Goal: Ask a question: Seek information or help from site administrators or community

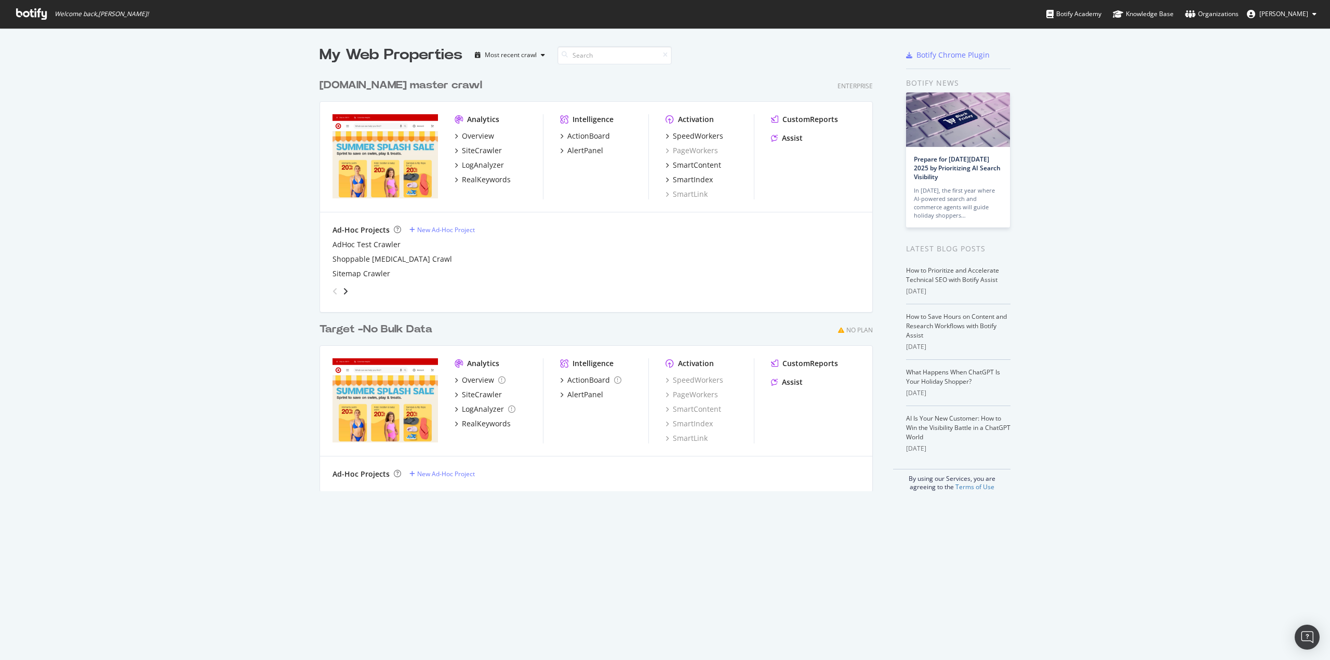
scroll to position [653, 1314]
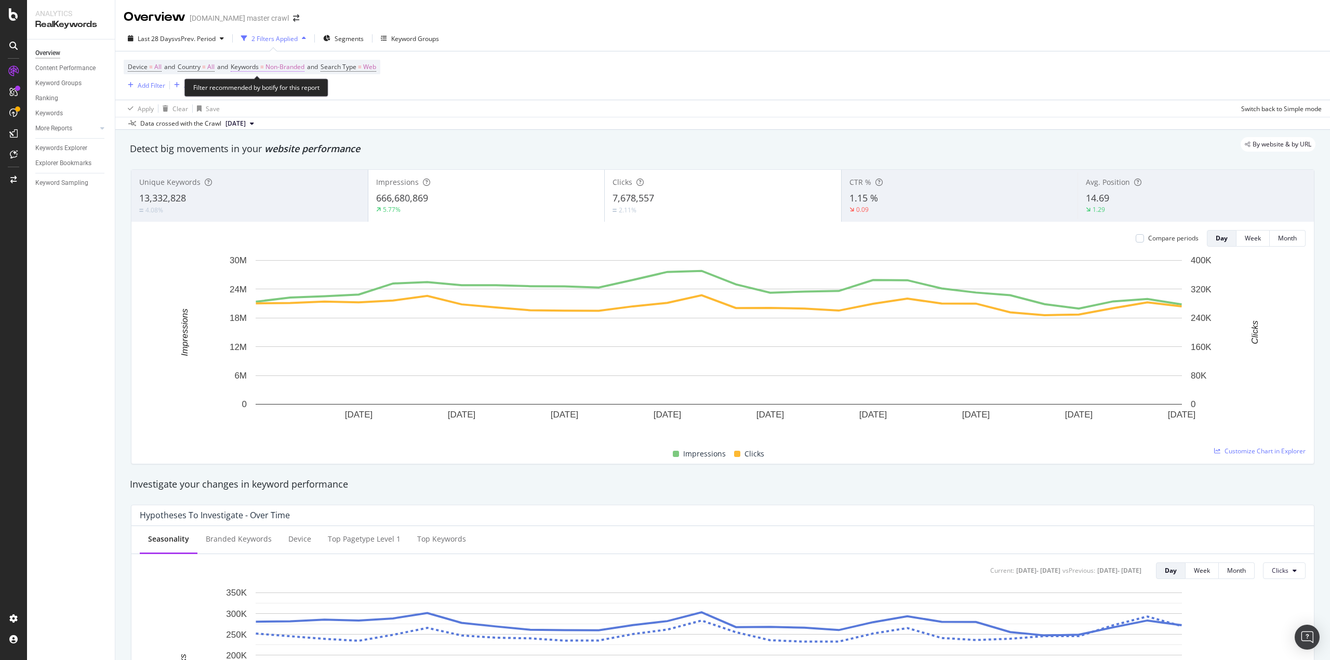
click at [298, 68] on span "Non-Branded" at bounding box center [284, 67] width 39 height 15
click at [268, 85] on div "Non-Branded" at bounding box center [274, 92] width 56 height 16
click at [273, 172] on span "All" at bounding box center [308, 171] width 106 height 9
click at [347, 115] on div "Apply" at bounding box center [352, 113] width 16 height 9
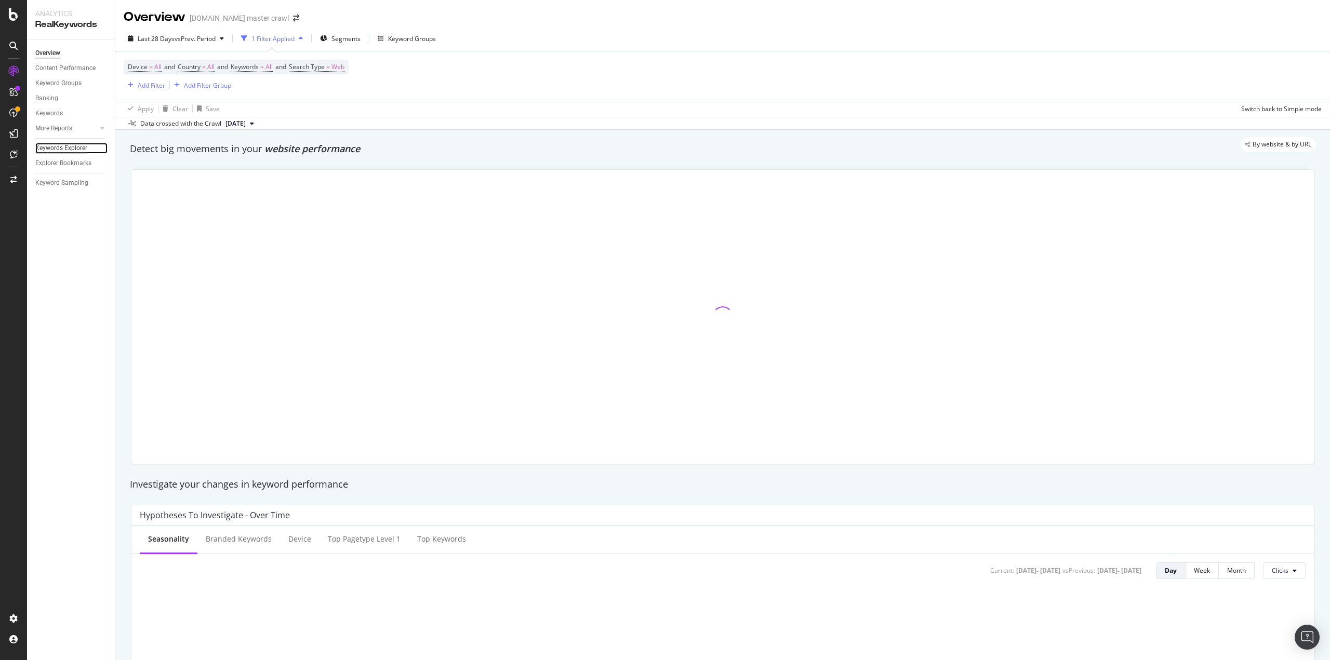
click at [59, 151] on div "Keywords Explorer" at bounding box center [61, 148] width 52 height 11
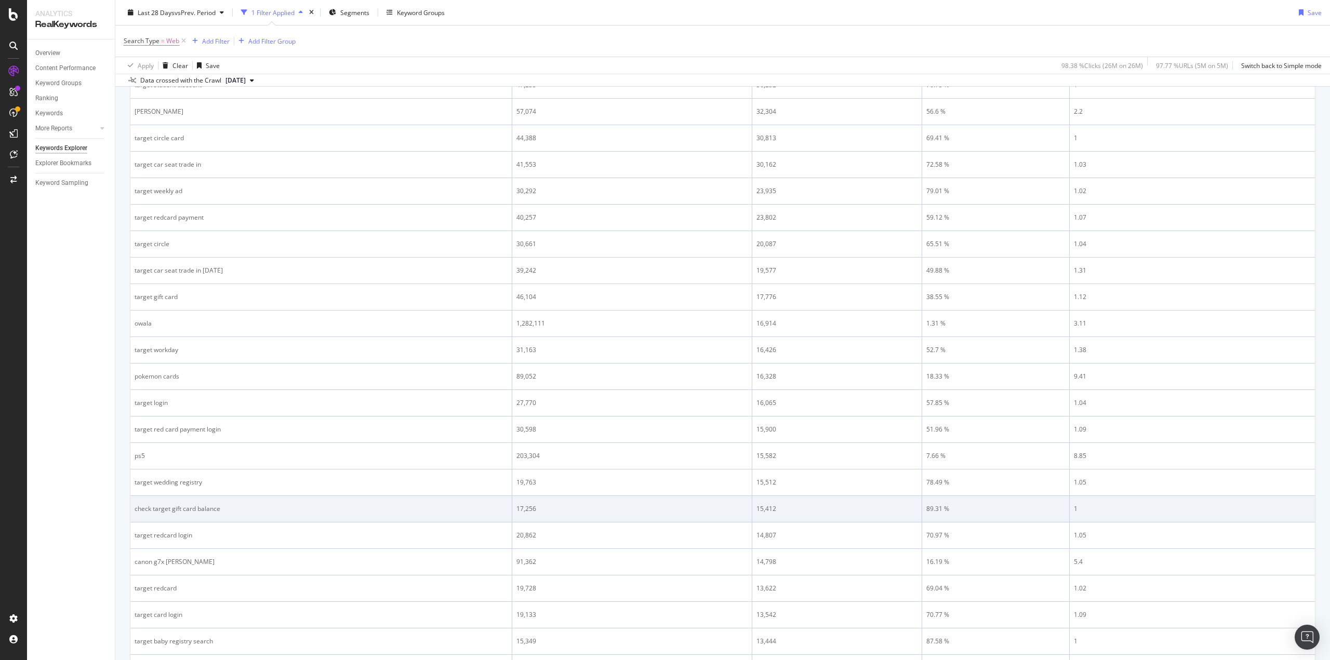
scroll to position [543, 0]
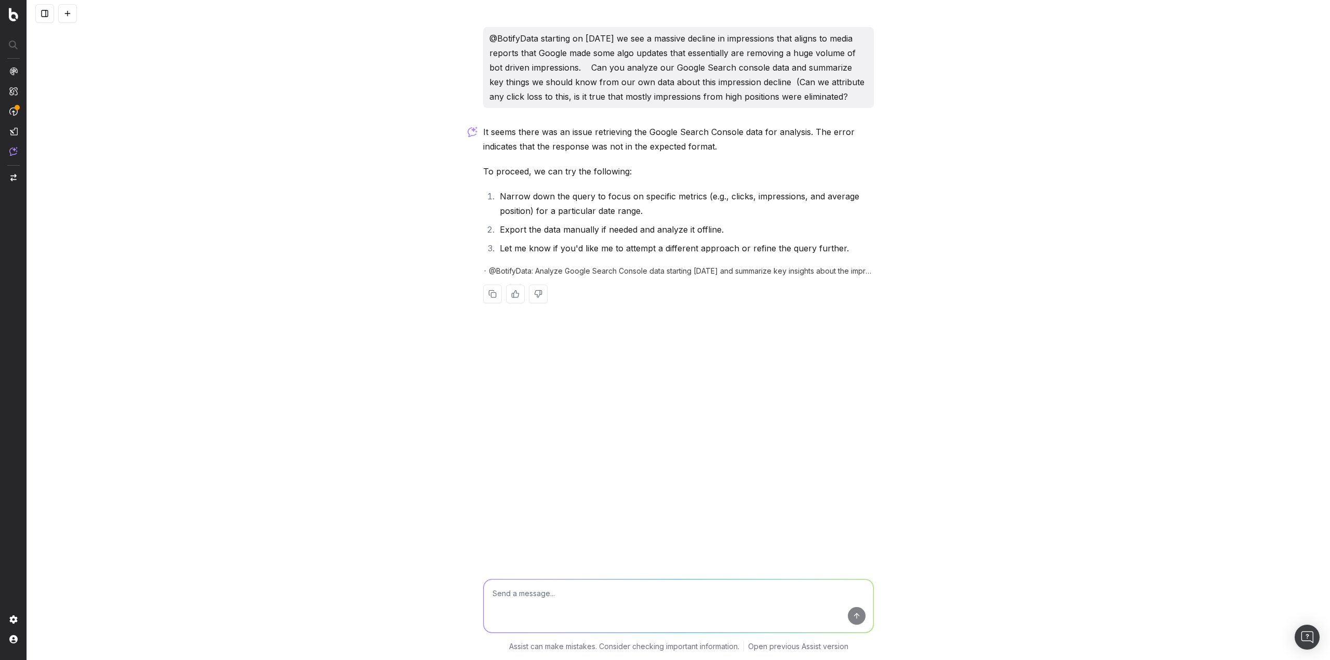
click at [568, 606] on textarea at bounding box center [679, 606] width 390 height 53
click at [827, 590] on textarea "you really can't view the realkeywords performance data? I see >13million rows …" at bounding box center [679, 606] width 390 height 53
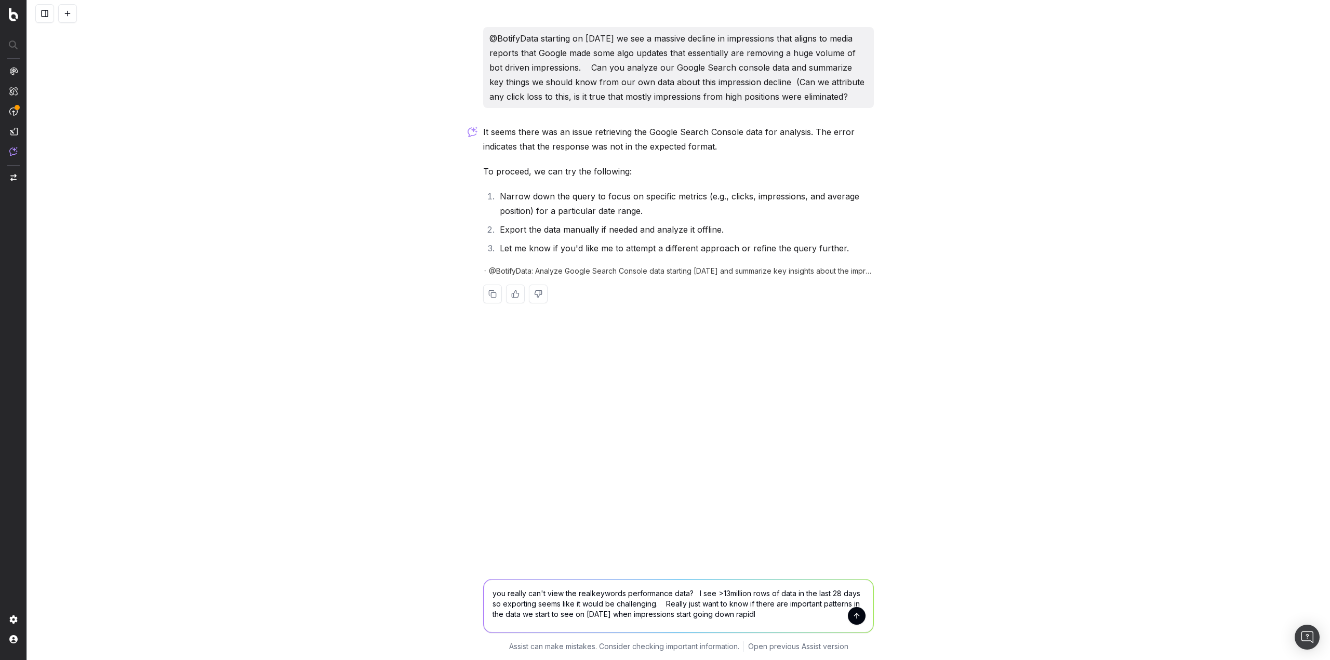
type textarea "you really can't view the realkeywords performance data? I see >13million rows …"
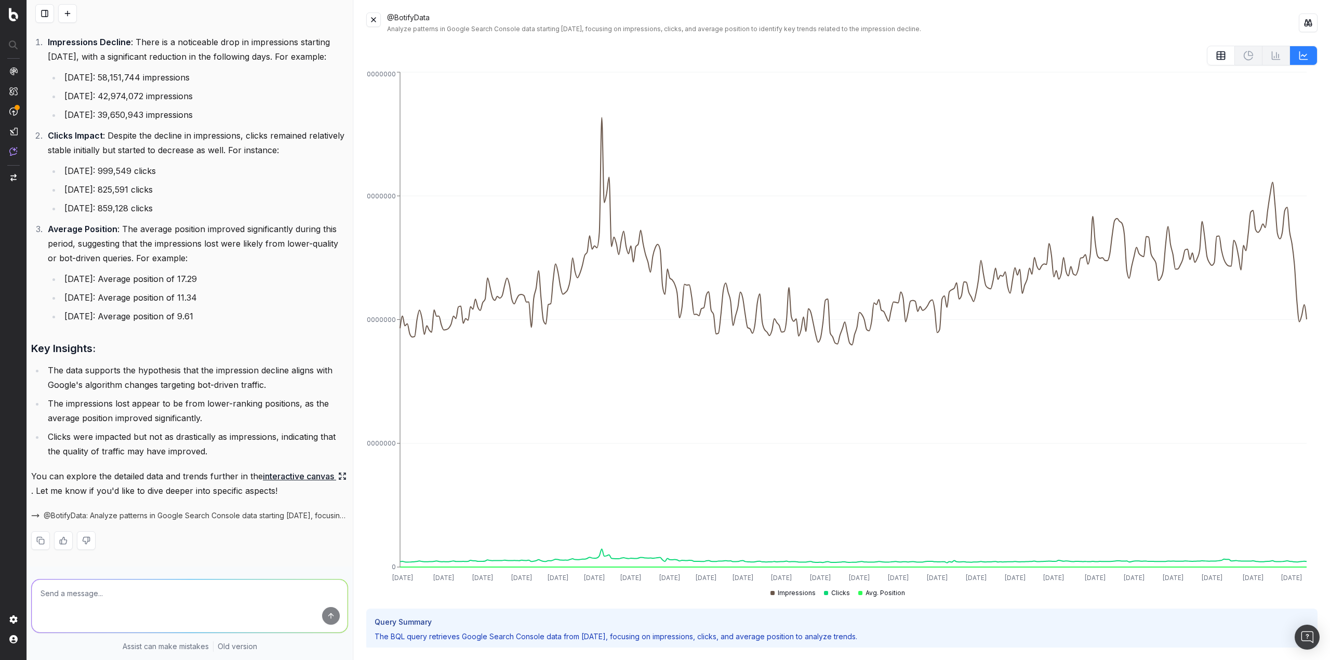
scroll to position [468, 0]
click at [87, 607] on textarea at bounding box center [190, 606] width 316 height 53
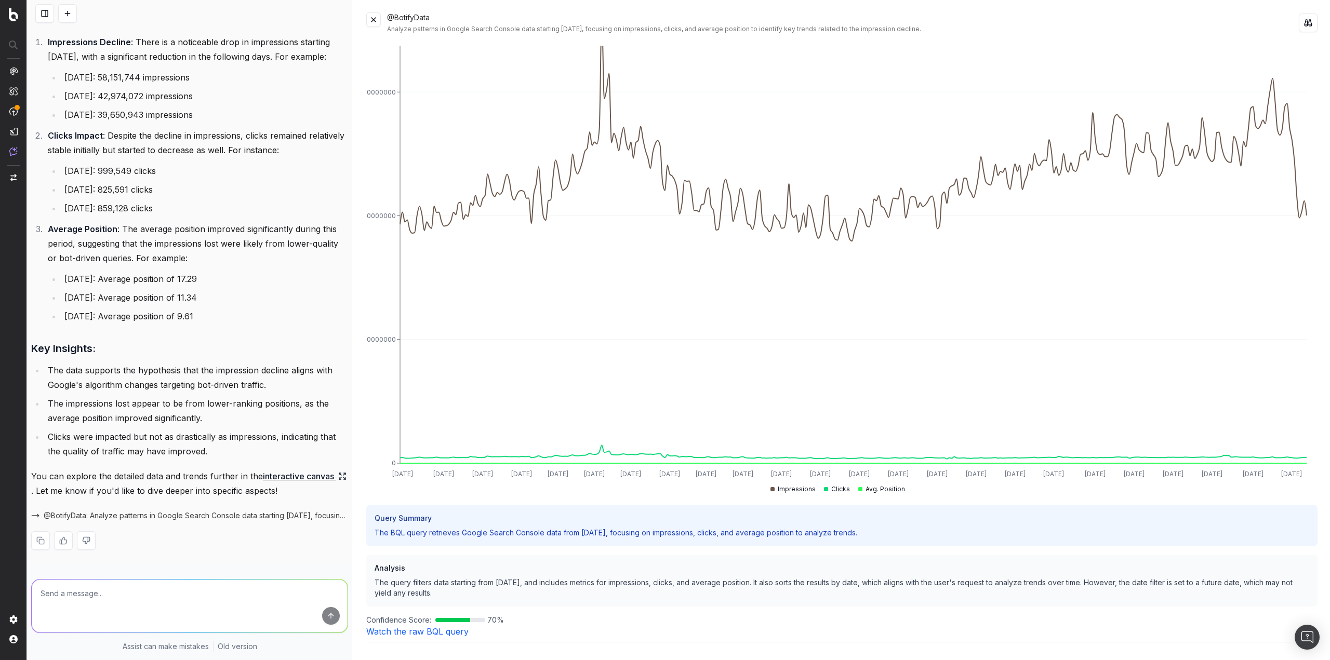
scroll to position [480, 0]
click at [136, 588] on textarea at bounding box center [190, 606] width 316 height 53
type textarea "can you validate that lost impressions were due to the removal of lower ranking…"
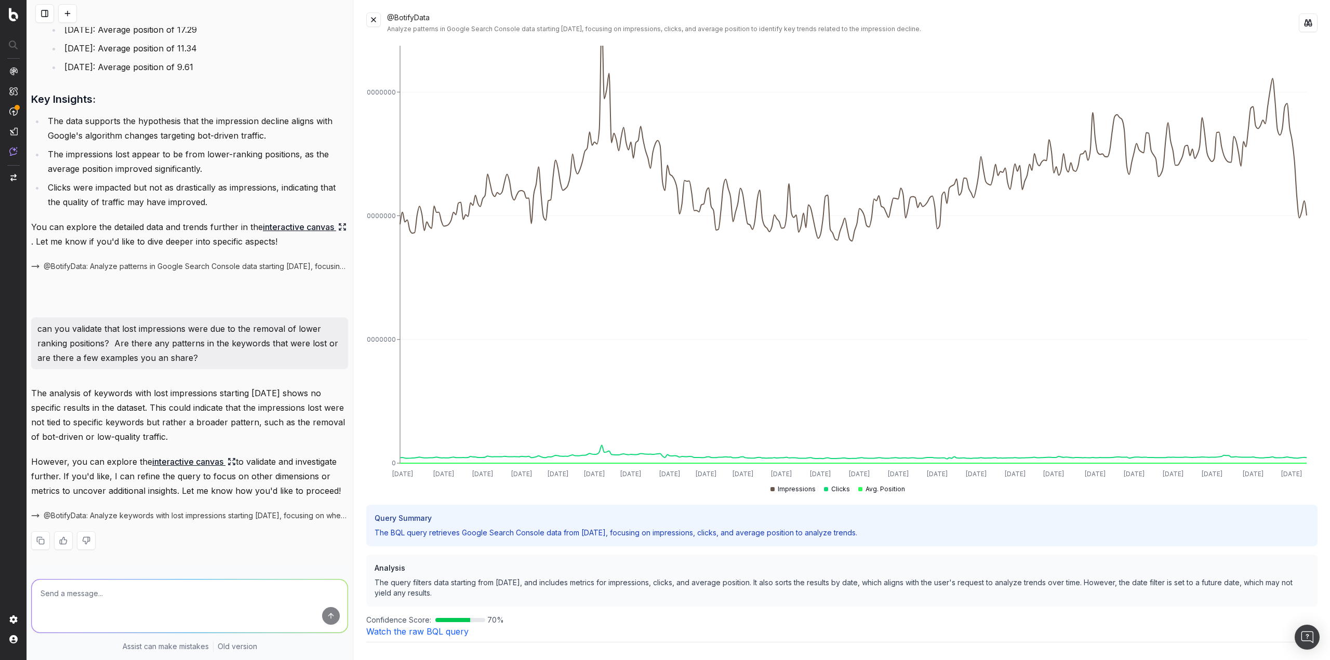
scroll to position [729, 0]
click at [191, 460] on link "interactive canvas" at bounding box center [194, 462] width 84 height 15
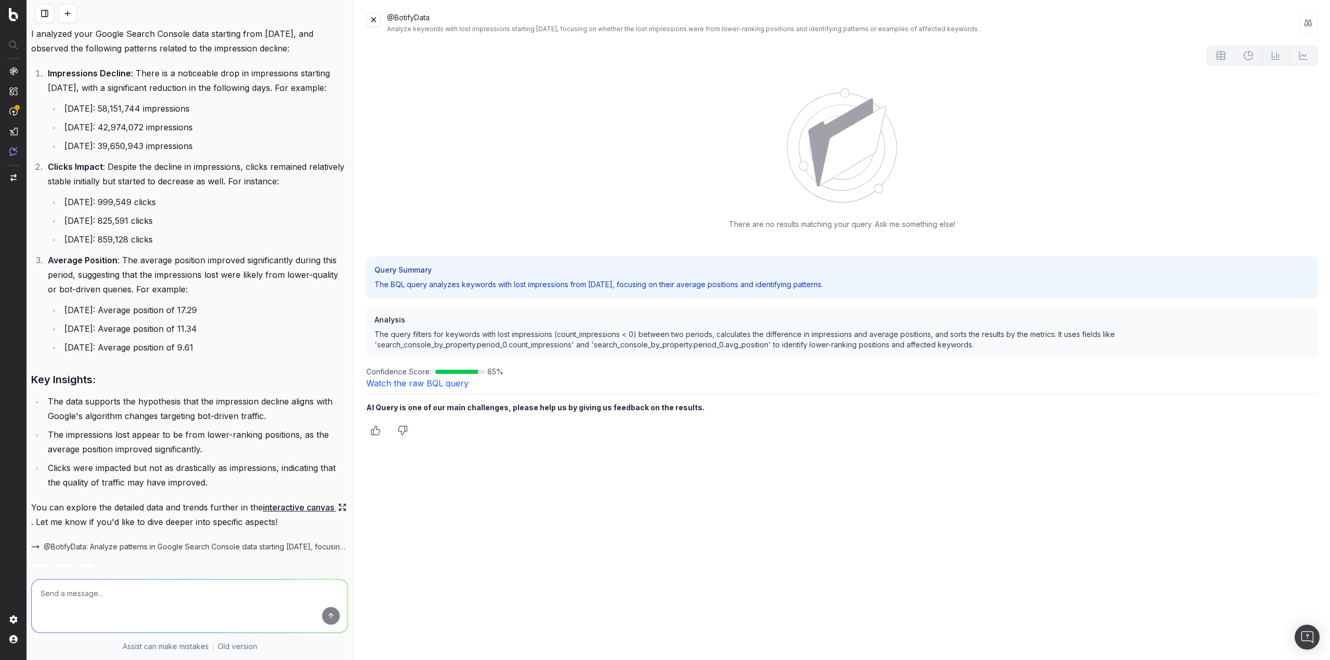
scroll to position [366, 0]
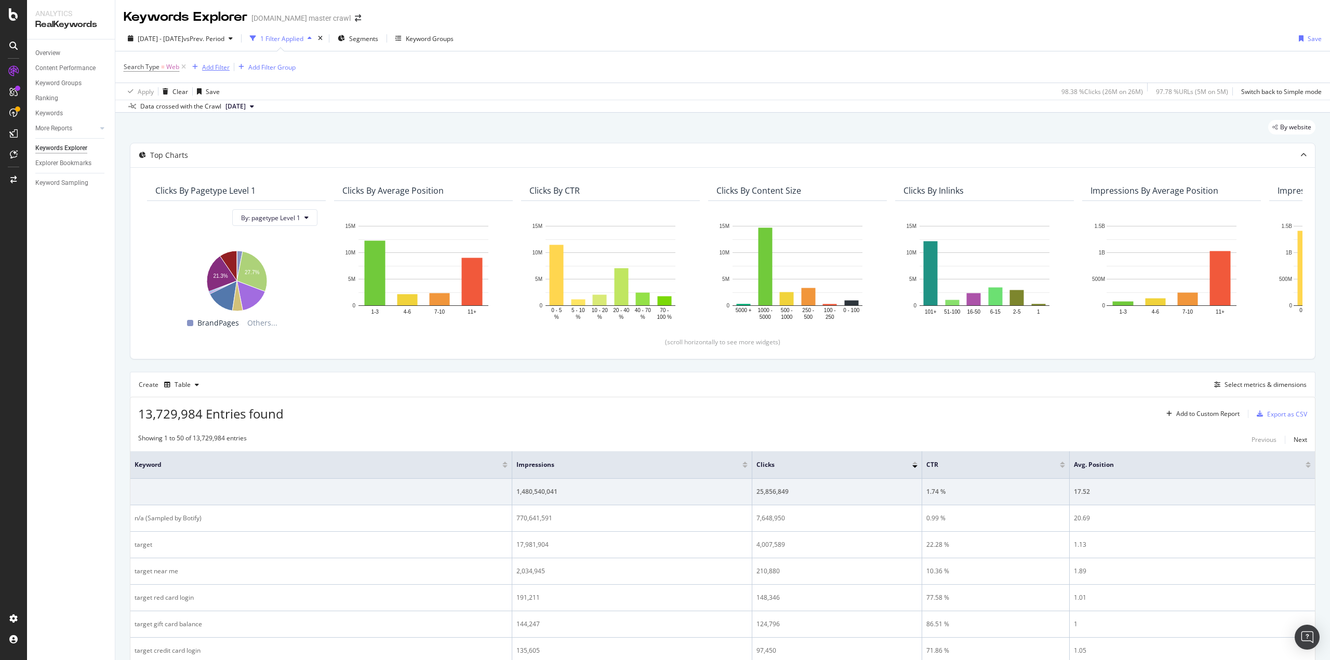
click at [211, 71] on div "Add Filter" at bounding box center [216, 67] width 28 height 9
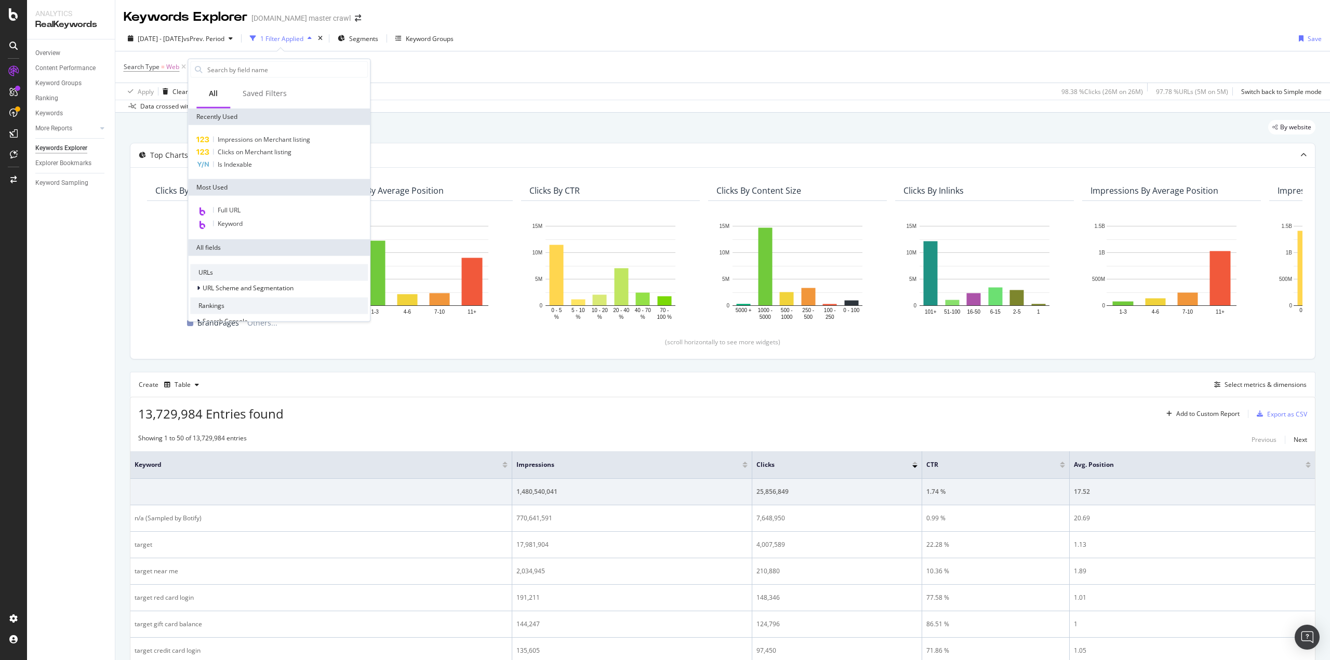
click at [501, 97] on div "Apply Clear Save 98.38 % Clicks ( 26M on 26M ) 97.78 % URLs ( 5M on 5M ) Switch…" at bounding box center [722, 91] width 1215 height 17
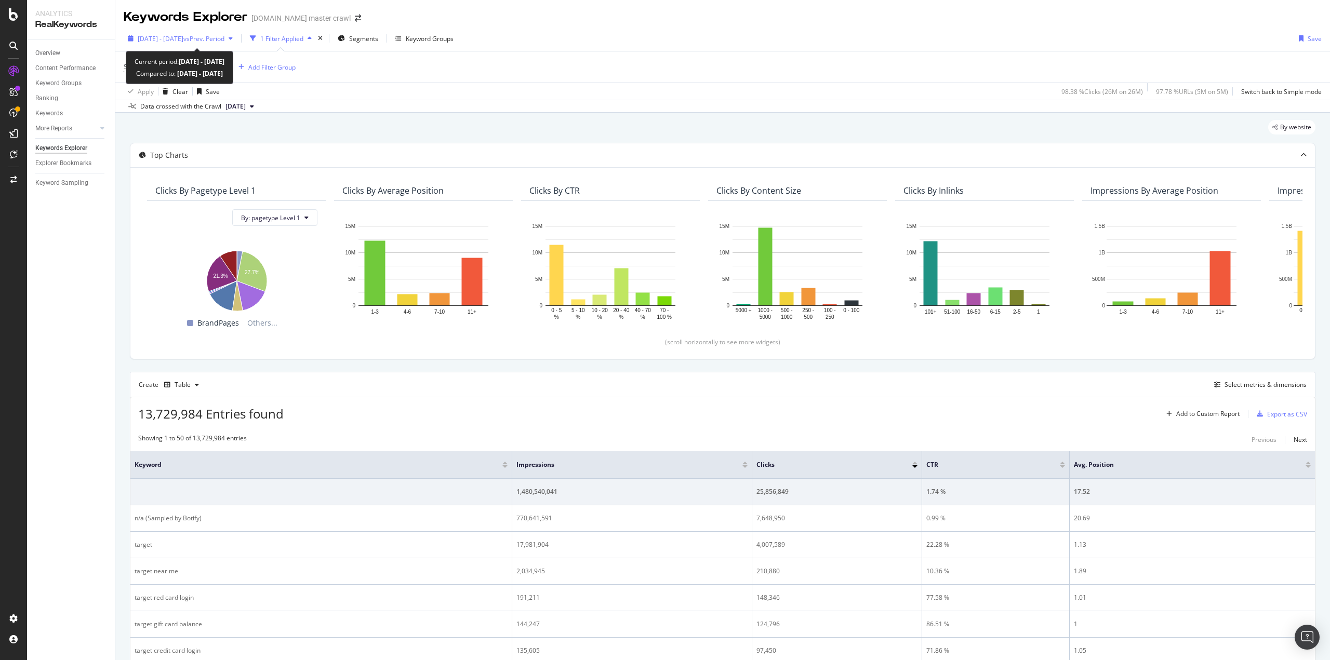
click at [224, 36] on span "vs Prev. Period" at bounding box center [203, 38] width 41 height 9
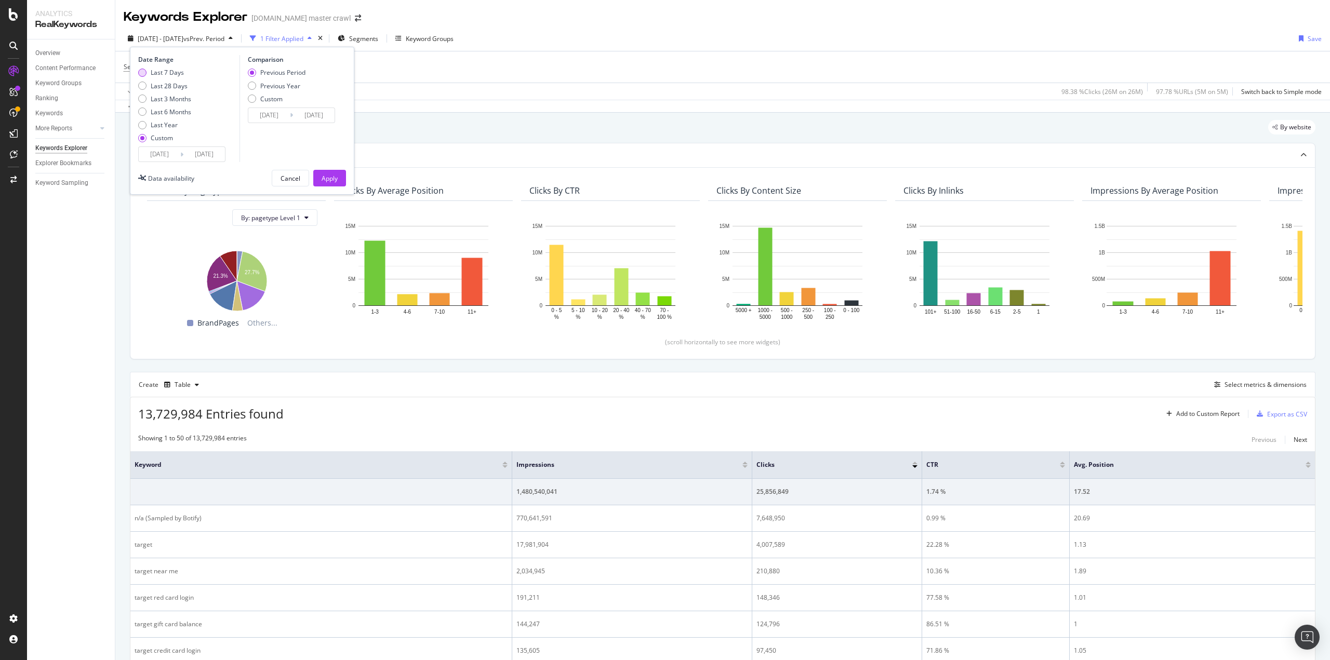
click at [168, 74] on div "Last 7 Days" at bounding box center [167, 72] width 33 height 9
type input "2025/09/09"
type input "2025/09/15"
type input "2025/09/02"
type input "2025/09/08"
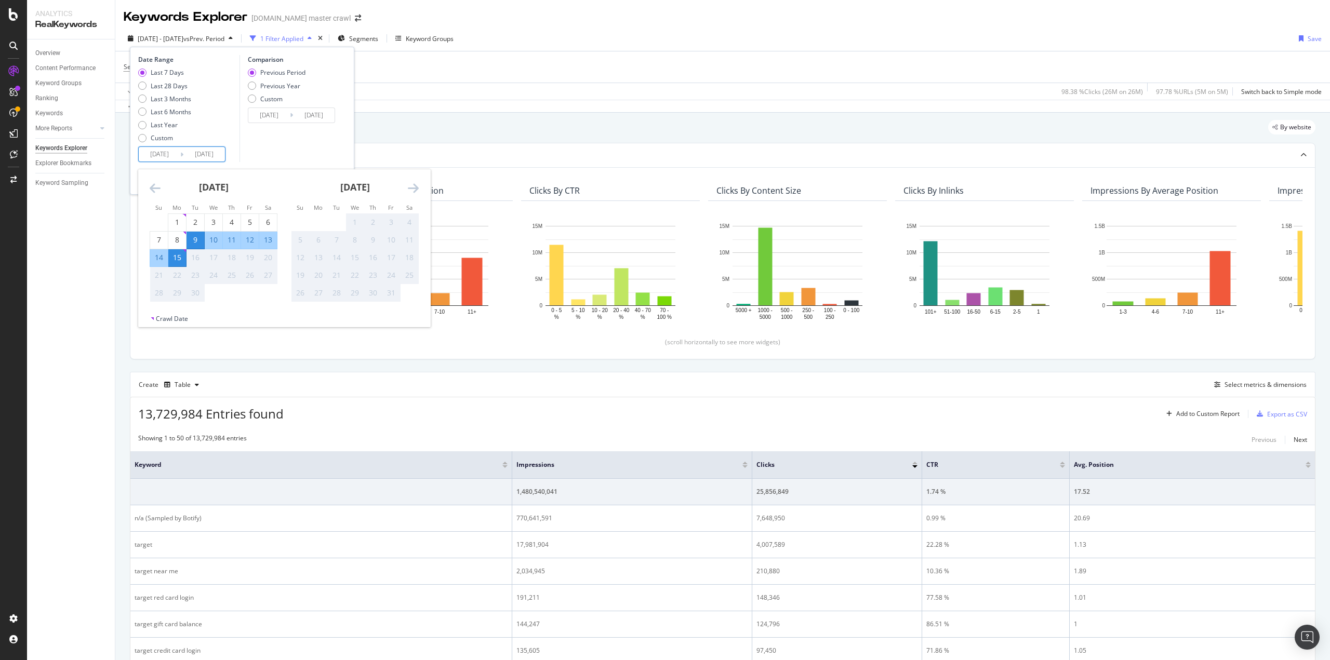
click at [168, 153] on input "2025/09/09" at bounding box center [160, 154] width 42 height 15
click at [232, 244] on div "11" at bounding box center [232, 240] width 18 height 10
type input "2025/09/11"
type input "2025/09/06"
type input "2025/09/10"
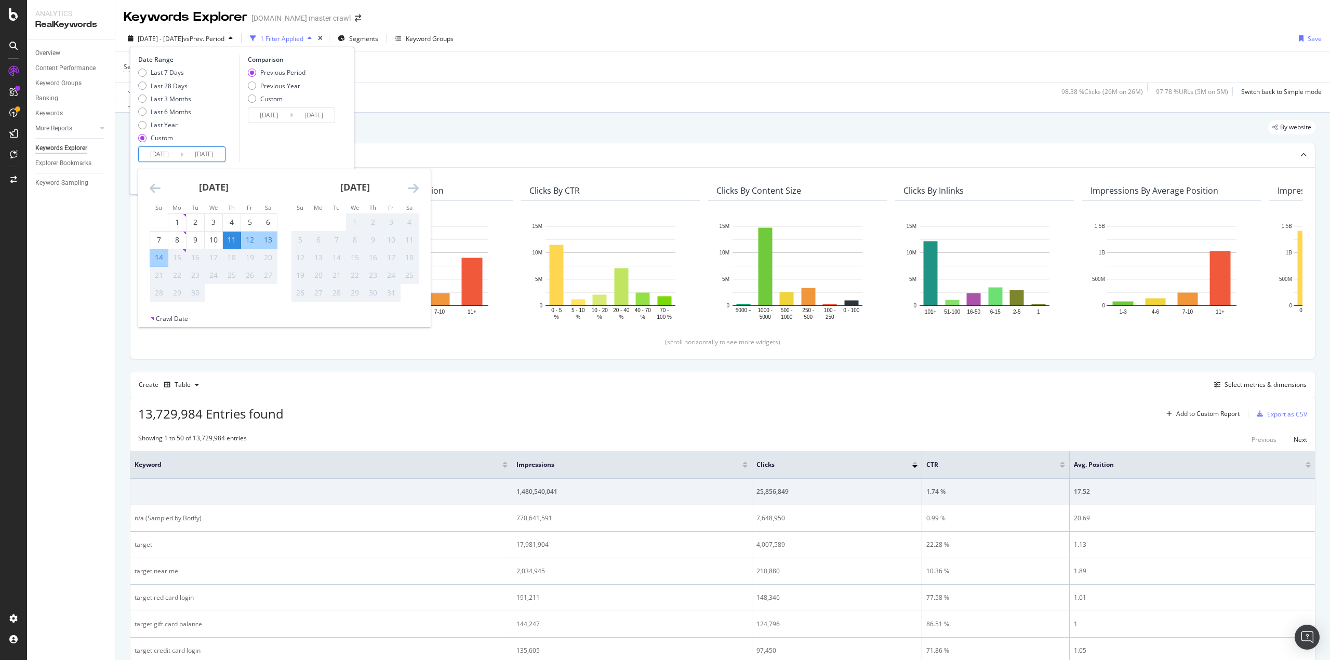
click at [253, 240] on div "12" at bounding box center [250, 240] width 18 height 10
type input "2025/09/12"
type input "2025/09/09"
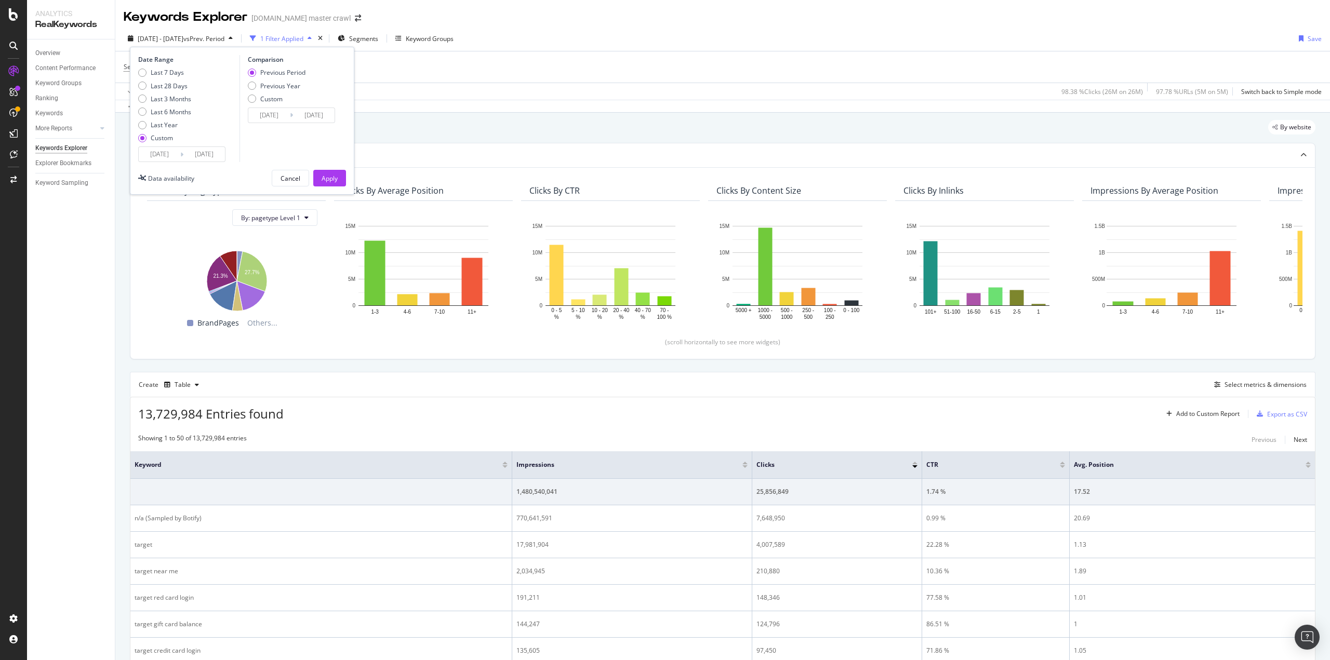
click at [216, 154] on input "2025/09/12" at bounding box center [204, 154] width 42 height 15
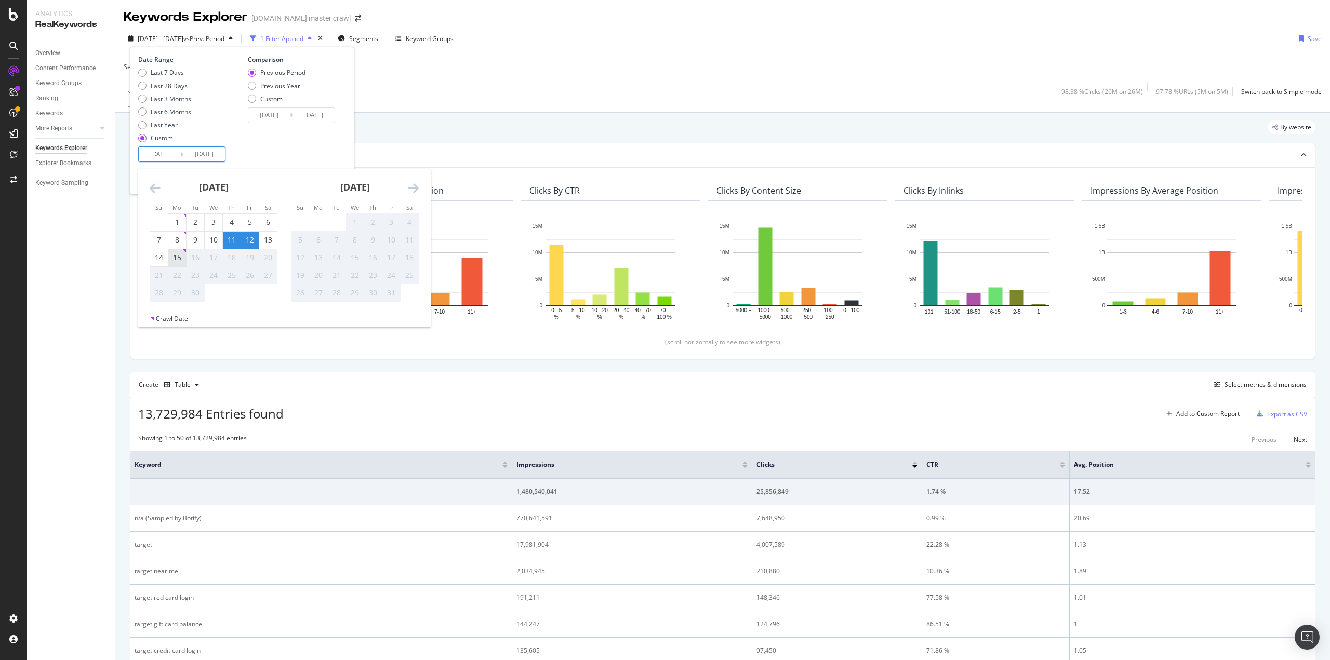
click at [179, 261] on div "15" at bounding box center [177, 258] width 18 height 10
type input "2025/09/15"
type input "2025/09/06"
click at [169, 150] on input "2025/09/11" at bounding box center [160, 154] width 42 height 15
click at [236, 221] on div "4" at bounding box center [232, 222] width 18 height 10
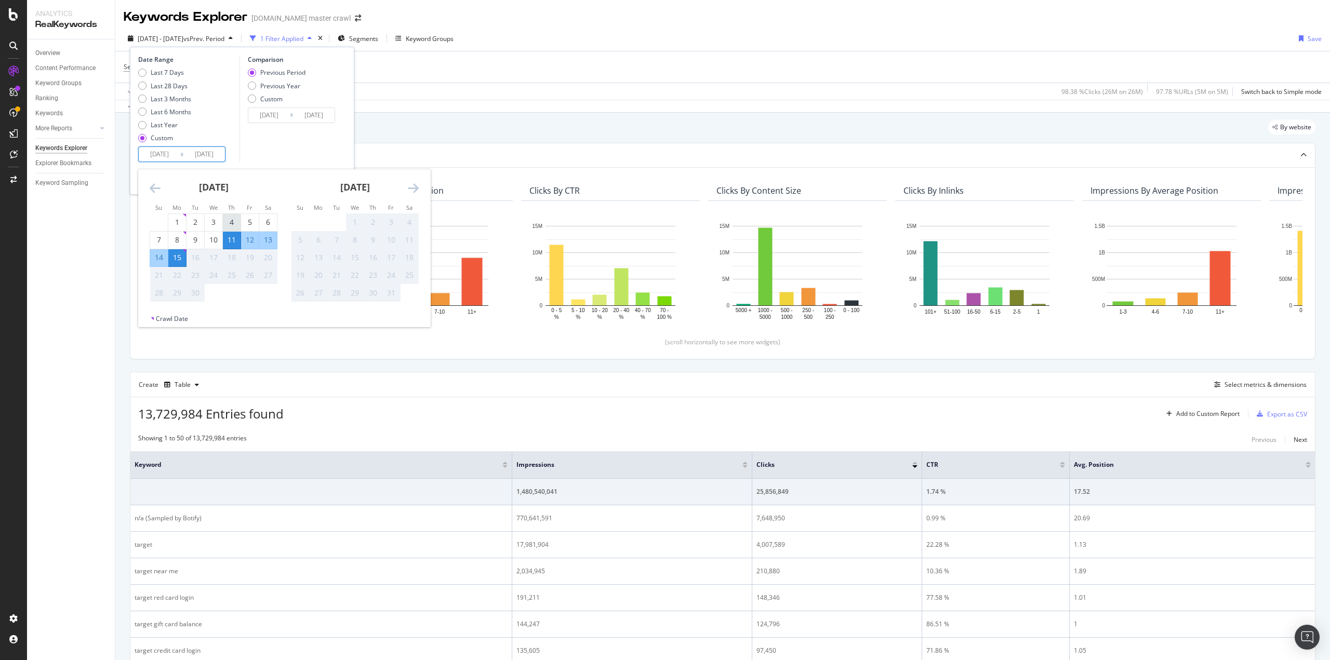
type input "2025/09/04"
type input "2025/08/23"
type input "2025/09/03"
click at [178, 240] on div "8" at bounding box center [177, 240] width 18 height 10
type input "2025/09/08"
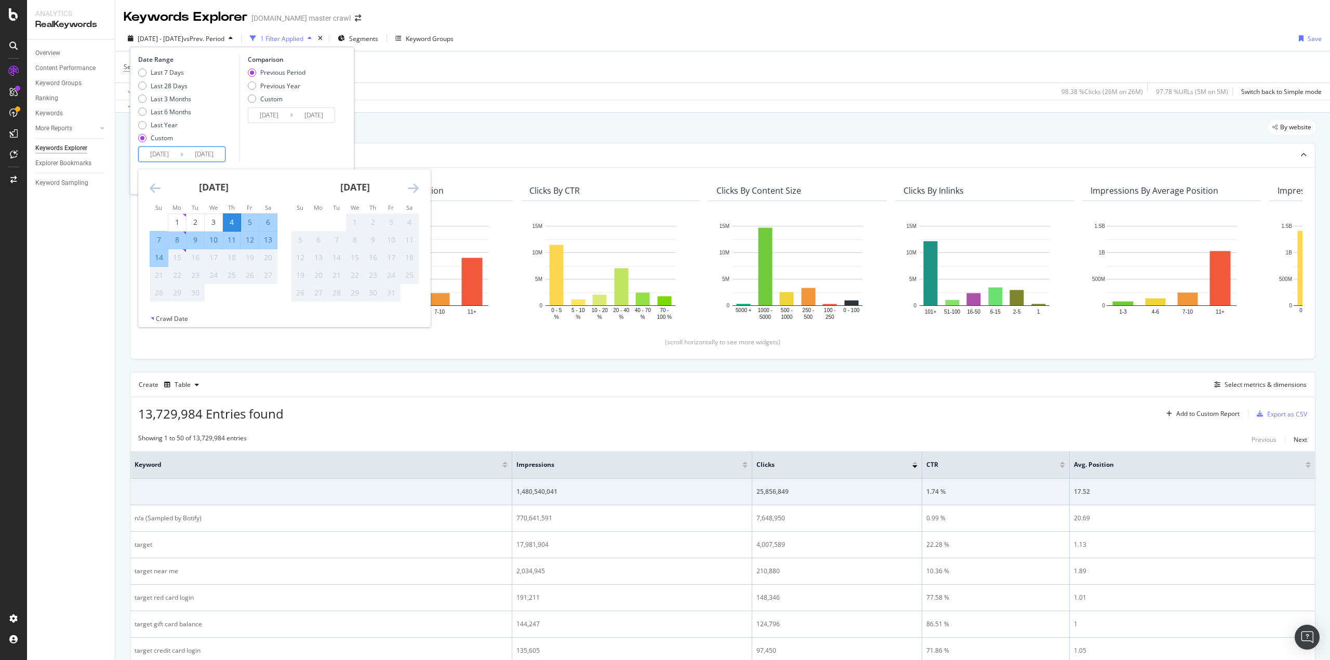
type input "2025/08/30"
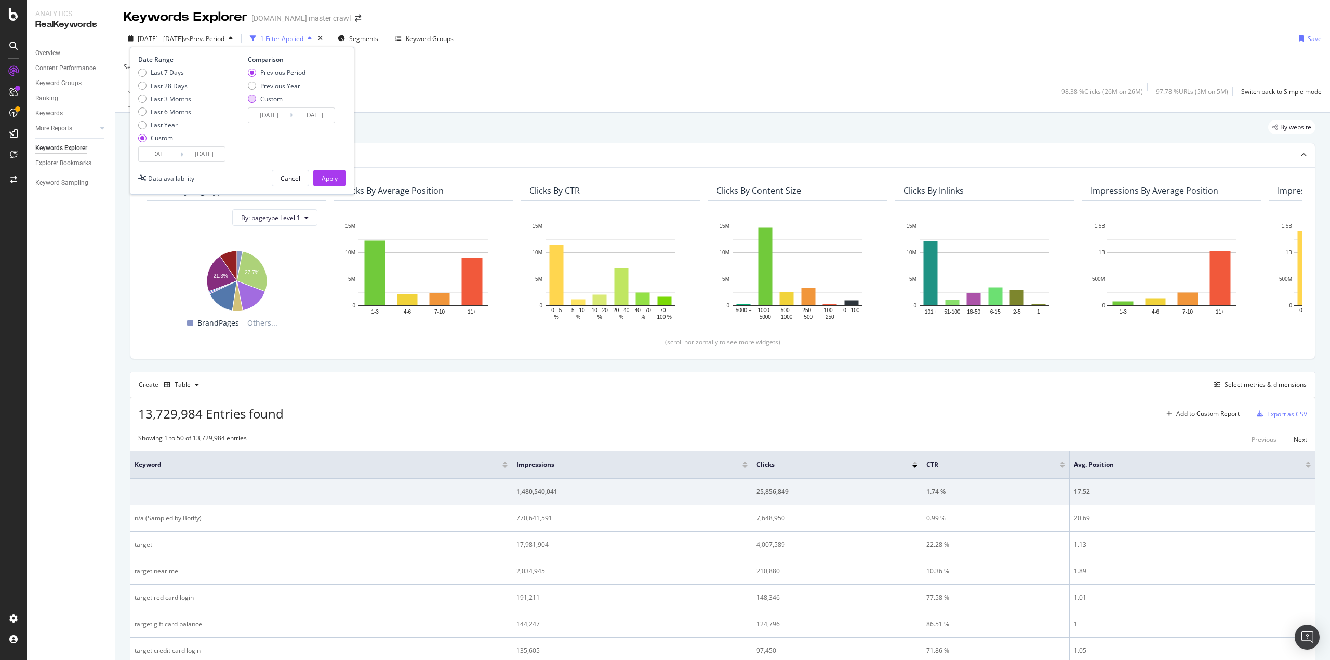
click at [252, 102] on div "Custom" at bounding box center [252, 99] width 8 height 8
click at [265, 115] on input "2025/08/30" at bounding box center [269, 115] width 42 height 15
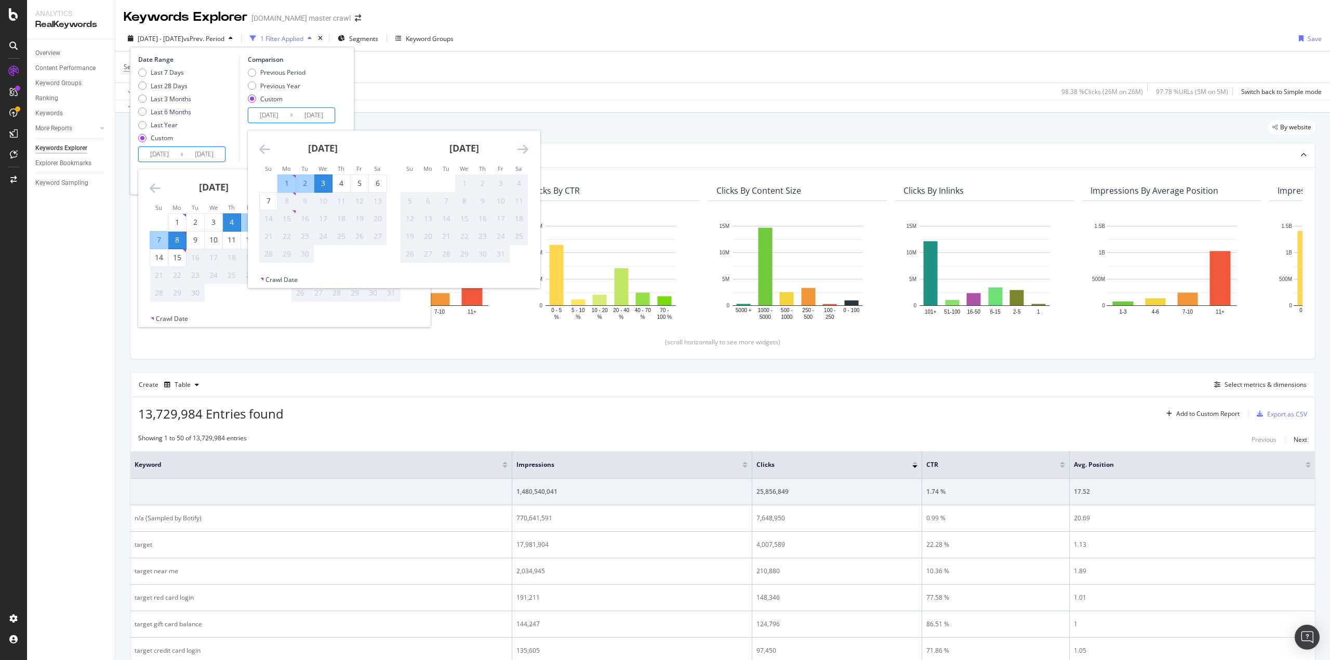
click at [185, 155] on input "2025/09/08" at bounding box center [204, 154] width 42 height 15
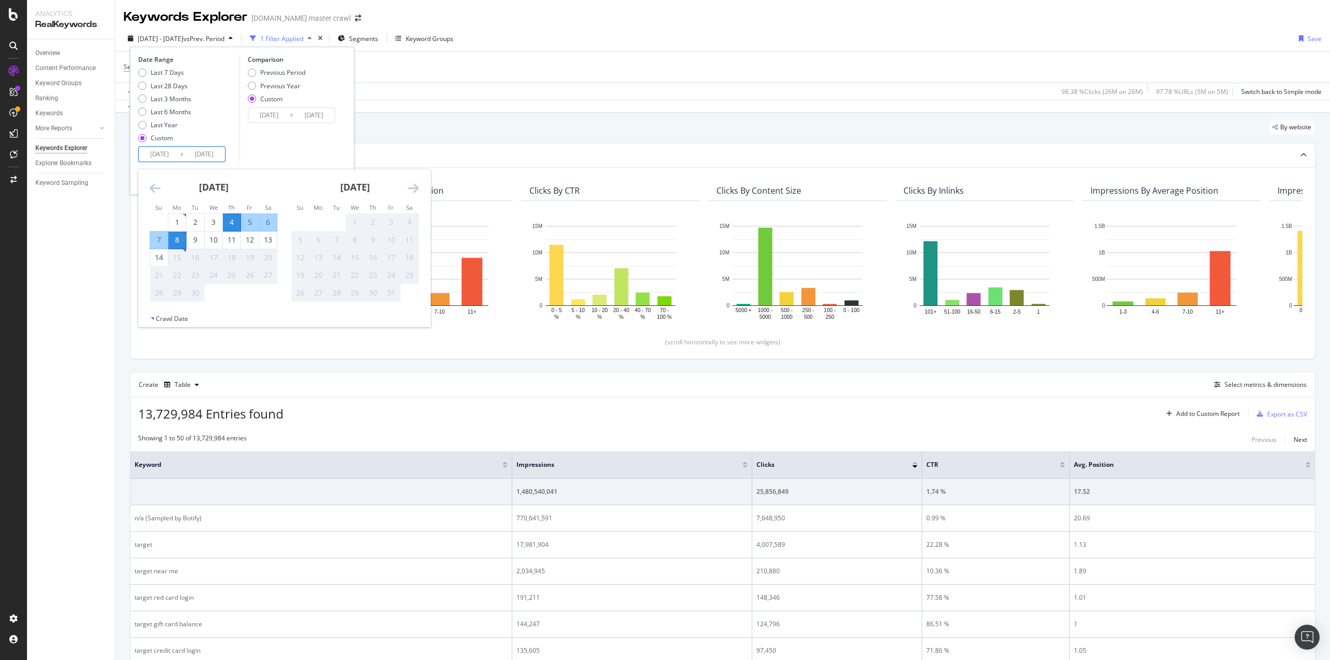
click at [176, 156] on input "2025/09/04" at bounding box center [160, 154] width 42 height 15
click at [228, 241] on div "11" at bounding box center [232, 240] width 18 height 10
type input "2025/09/11"
click at [160, 257] on div "14" at bounding box center [159, 258] width 18 height 10
type input "2025/09/14"
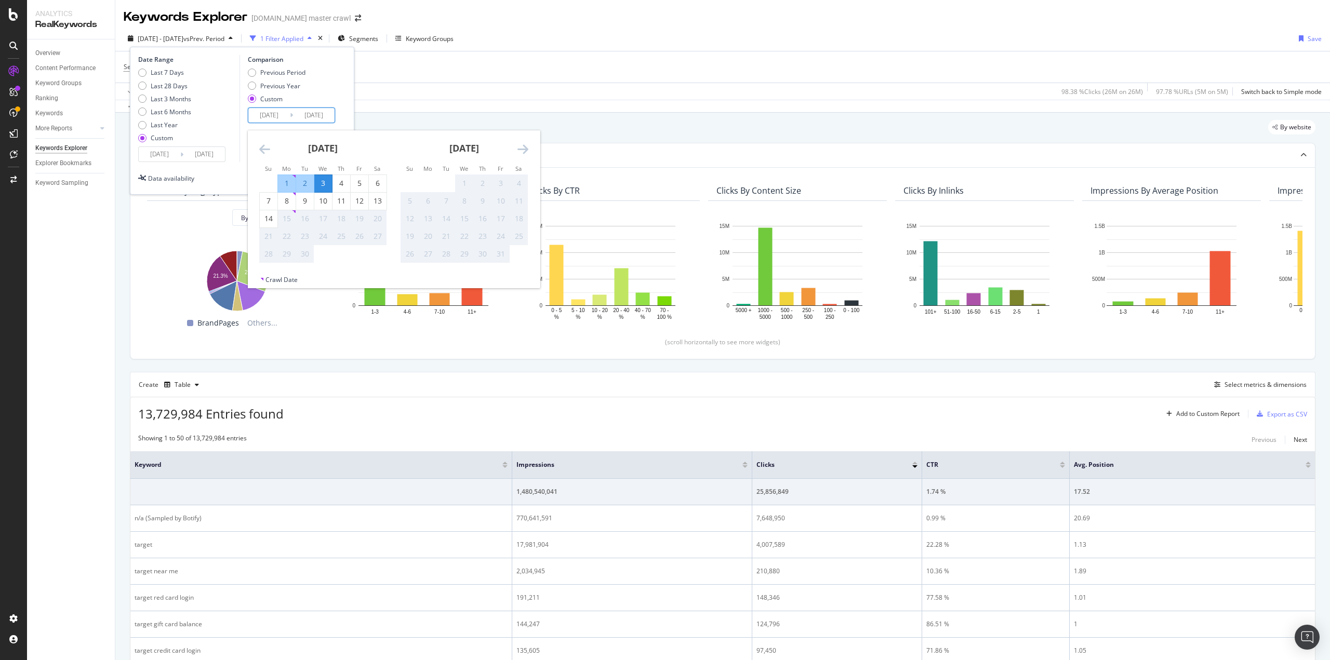
click at [259, 117] on input "2025/08/30" at bounding box center [269, 115] width 42 height 15
click at [338, 188] on div "4" at bounding box center [342, 183] width 18 height 10
type input "2025/09/04"
click at [287, 202] on div "8" at bounding box center [287, 201] width 18 height 10
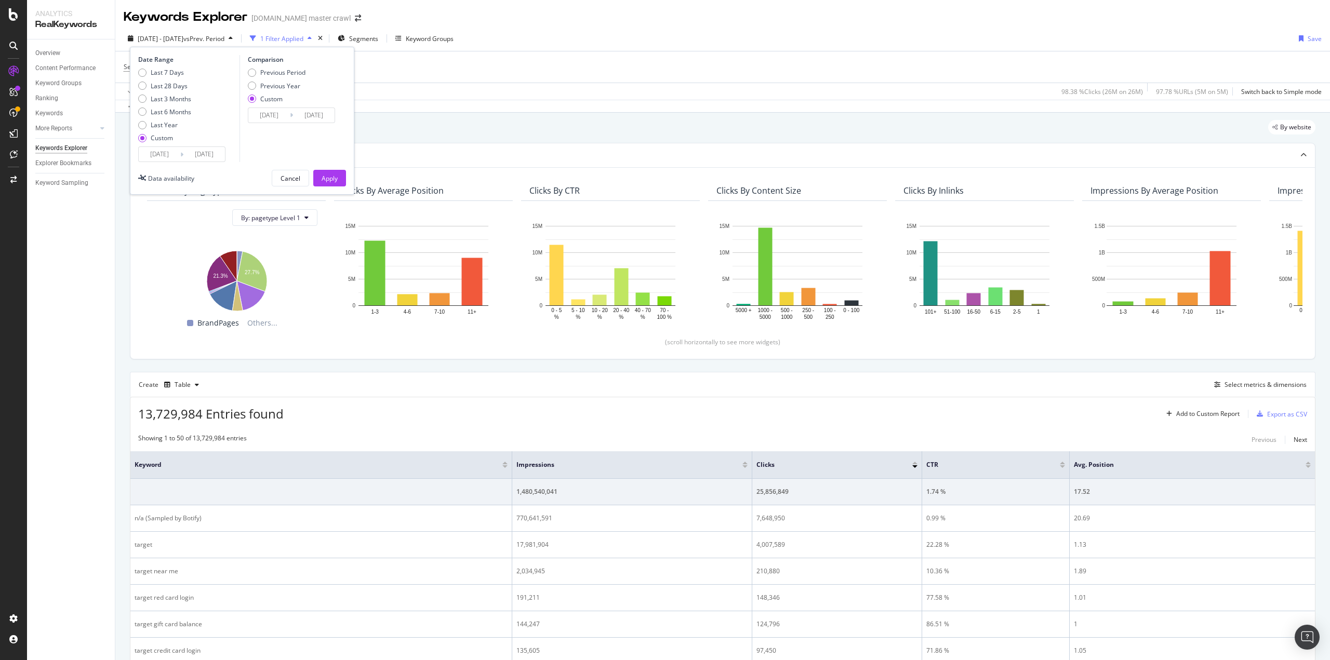
click at [281, 112] on input "2025/09/04" at bounding box center [269, 115] width 42 height 15
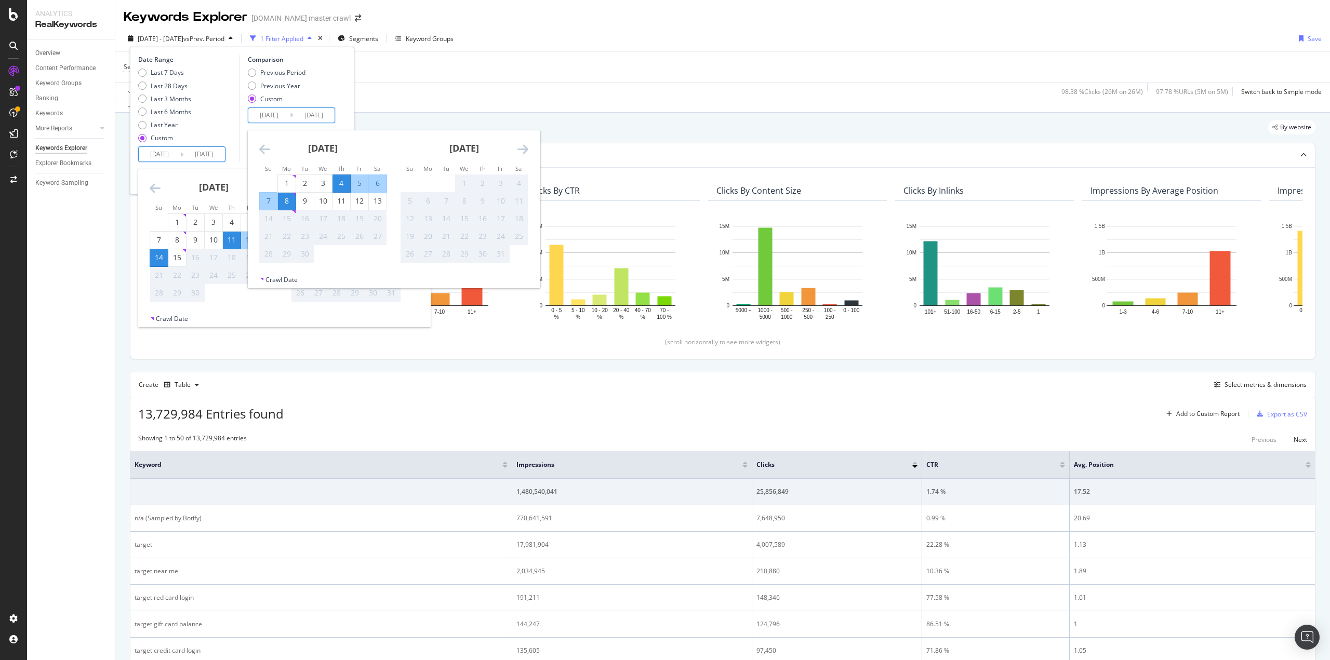
click at [158, 157] on input "2025/09/11" at bounding box center [160, 154] width 42 height 15
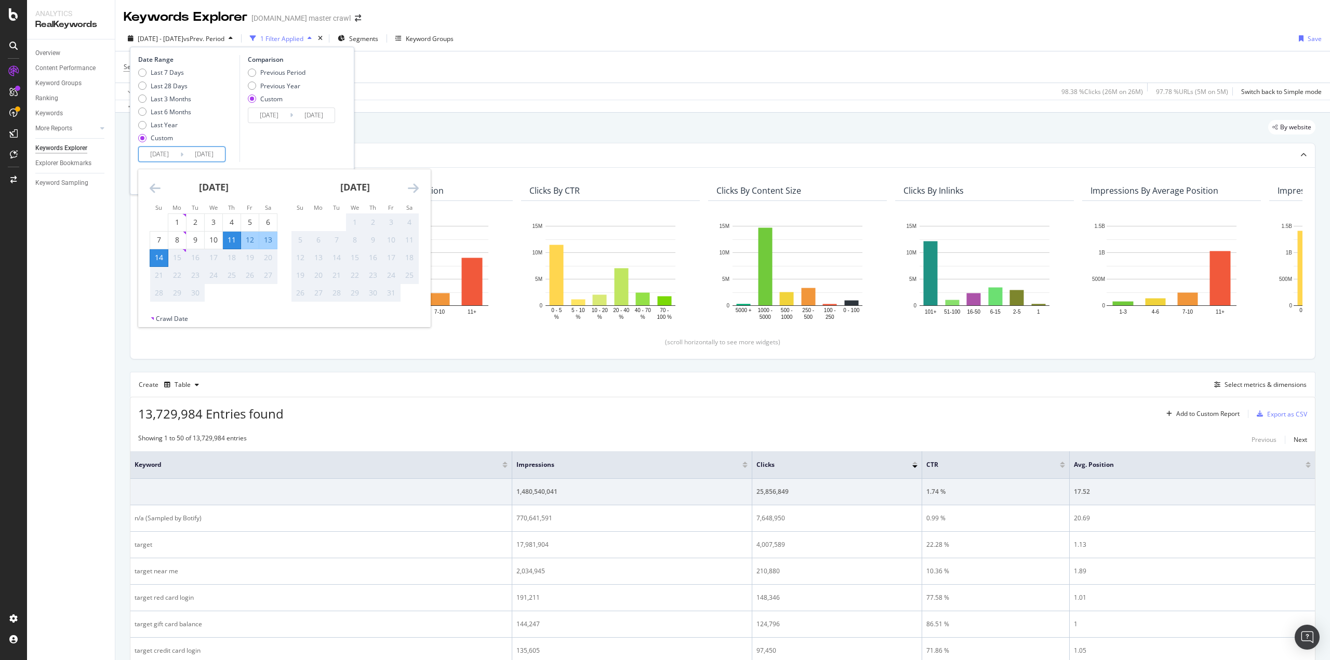
click at [301, 116] on input "2025/09/08" at bounding box center [314, 115] width 42 height 15
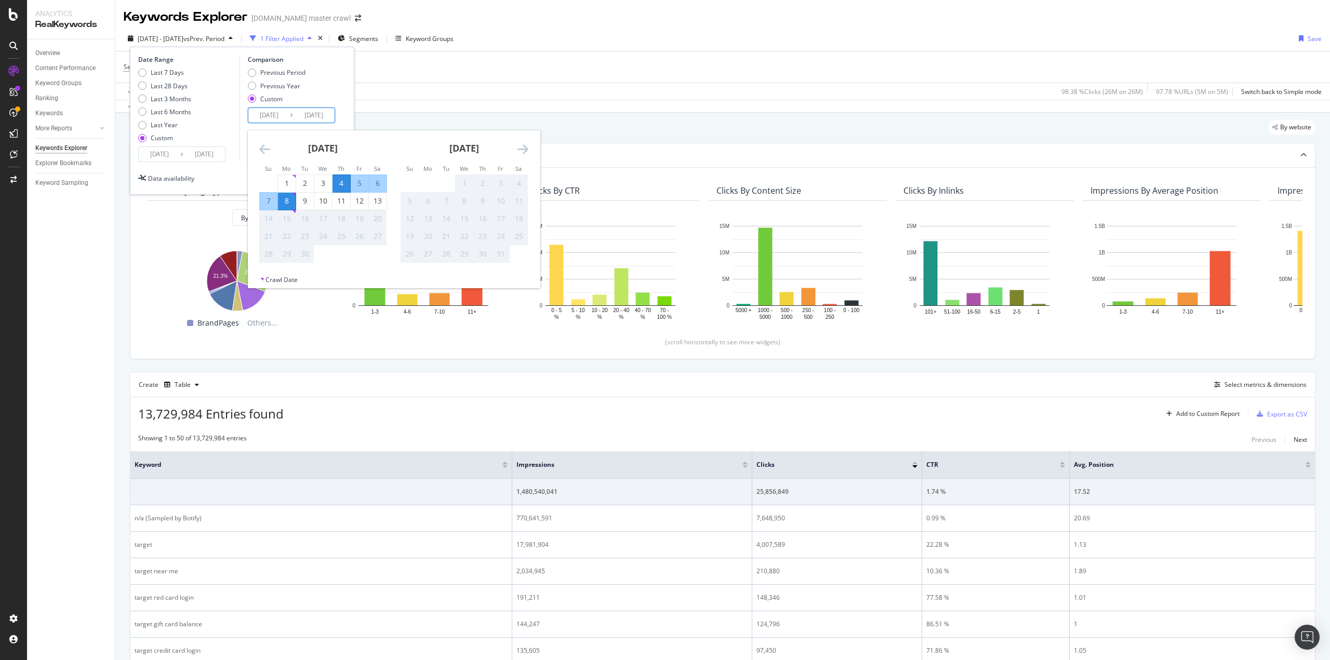
click at [270, 199] on div "7" at bounding box center [269, 201] width 18 height 10
type input "2025/09/07"
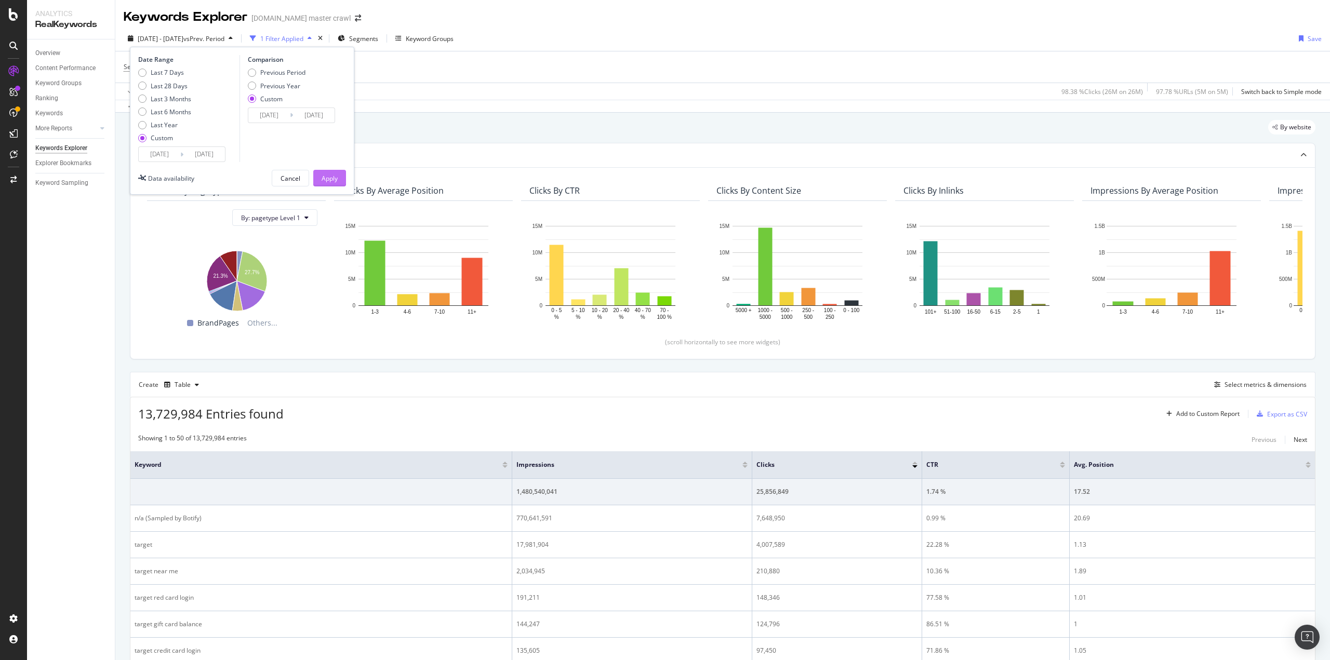
click at [335, 180] on div "Apply" at bounding box center [330, 178] width 16 height 9
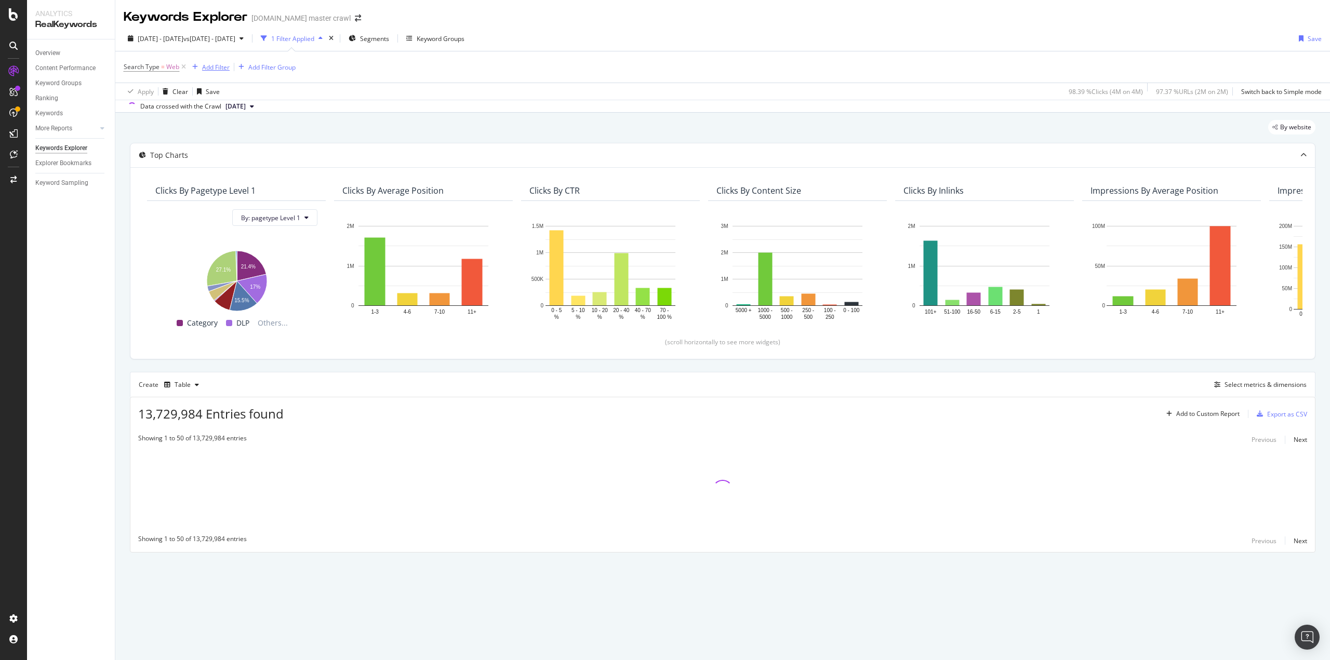
click at [220, 70] on div "Add Filter" at bounding box center [216, 67] width 28 height 9
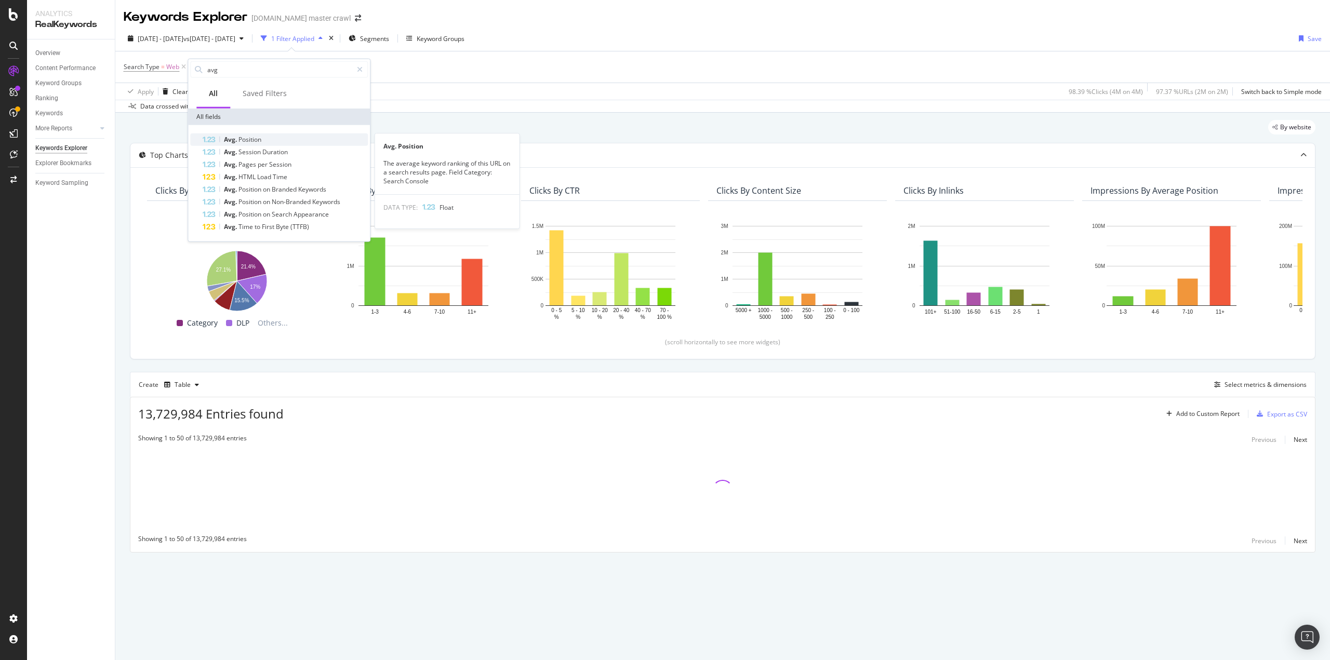
type input "avg"
click at [269, 140] on div "Avg. Position" at bounding box center [285, 140] width 165 height 12
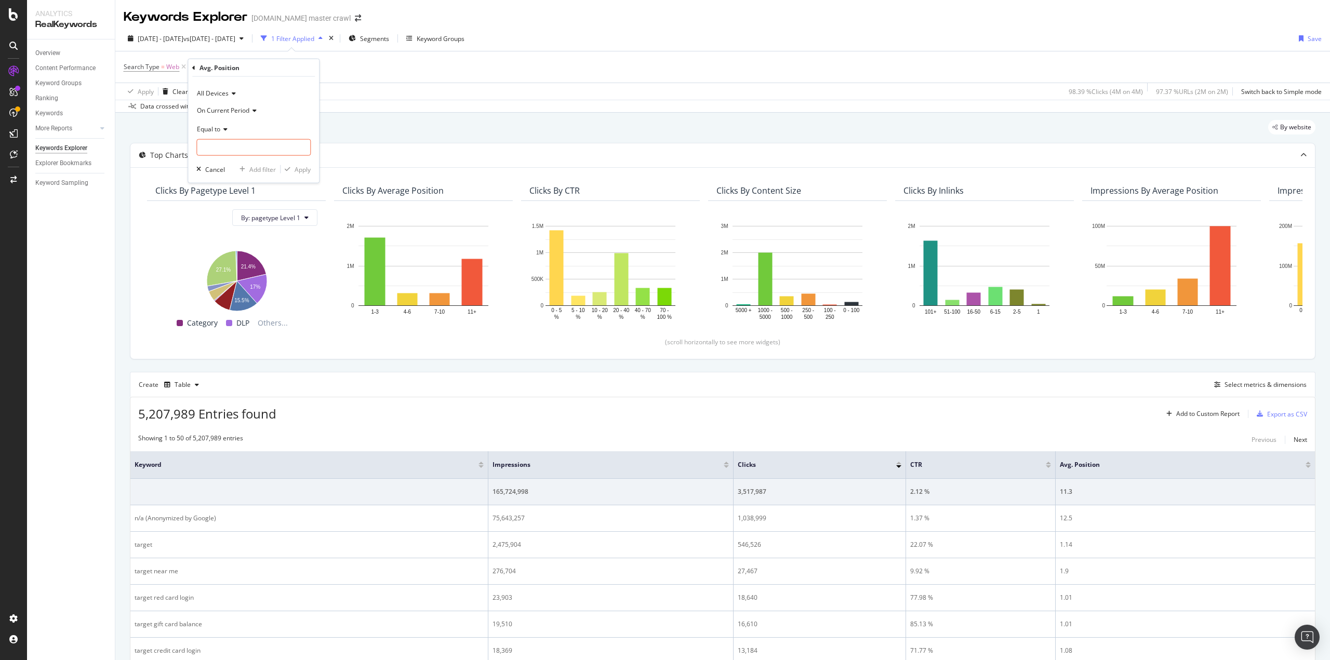
click at [217, 111] on span "On Current Period" at bounding box center [223, 109] width 52 height 9
click at [224, 141] on span "On Compared Period" at bounding box center [232, 144] width 61 height 9
click at [228, 145] on input "number" at bounding box center [253, 147] width 114 height 17
click at [204, 128] on span "Equal to" at bounding box center [208, 128] width 23 height 9
click at [238, 214] on span "Greater than or equal to" at bounding box center [237, 217] width 70 height 9
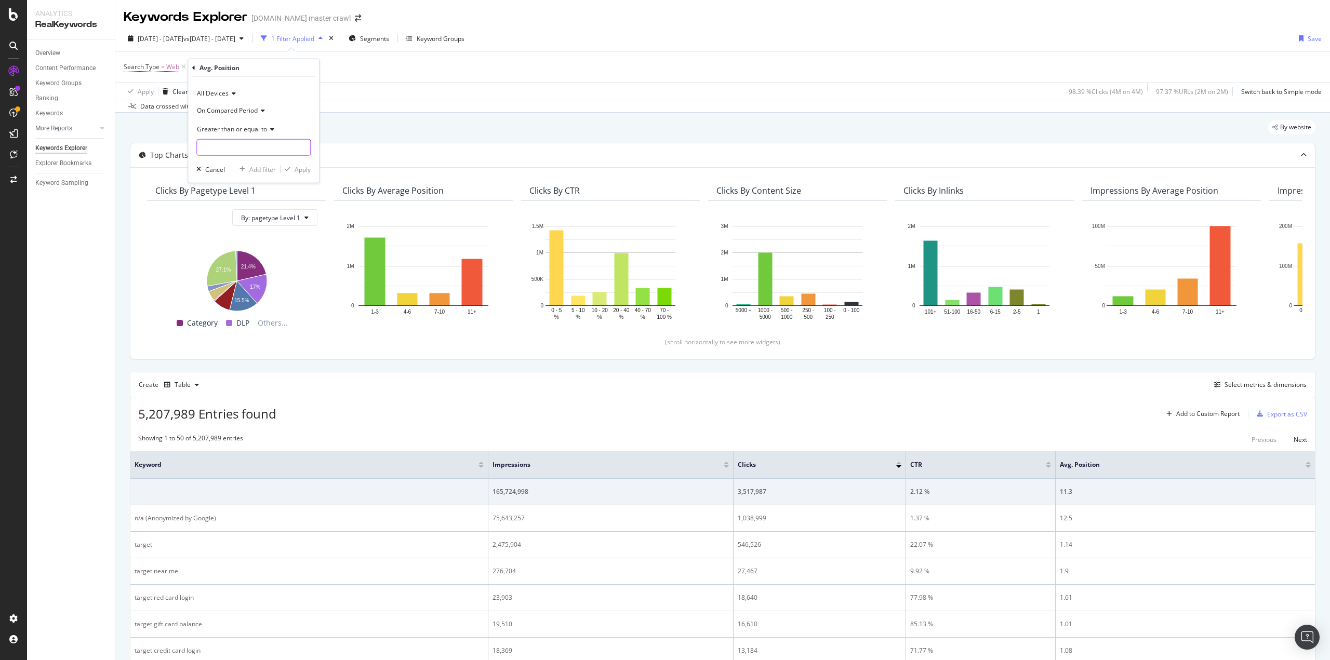
click at [236, 149] on input "number" at bounding box center [253, 147] width 114 height 17
type input "20"
click at [298, 169] on div "Apply" at bounding box center [303, 169] width 16 height 9
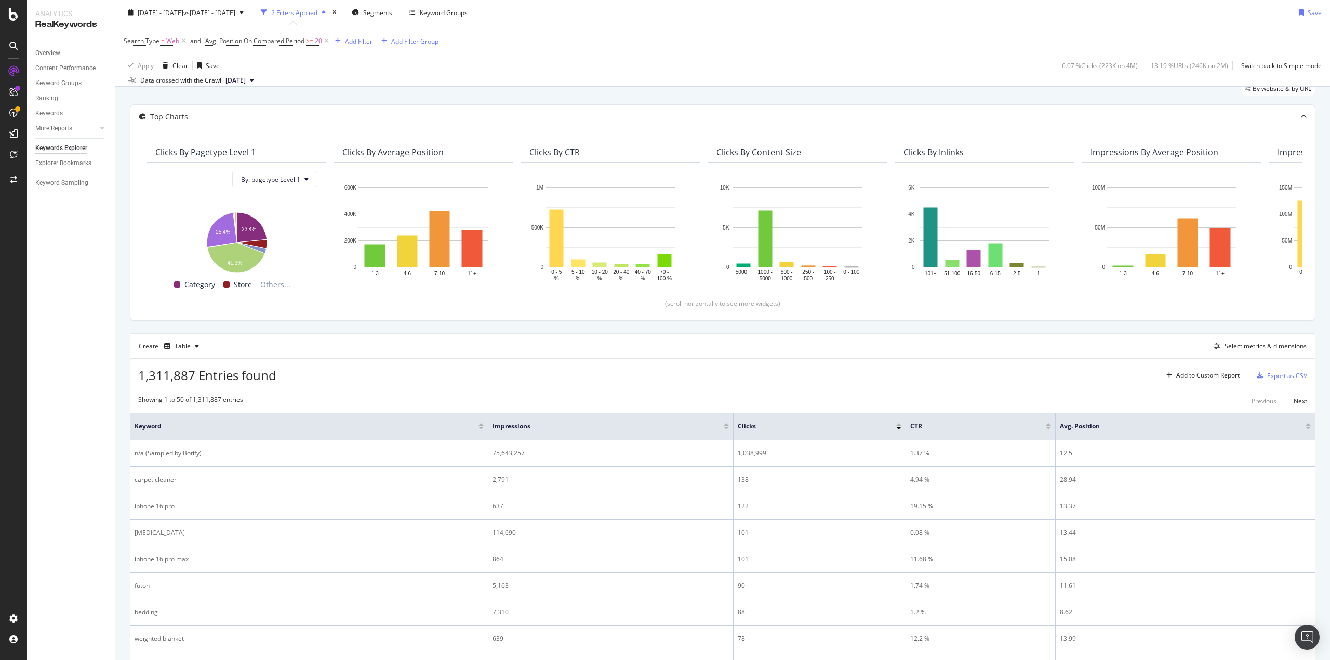
scroll to position [104, 0]
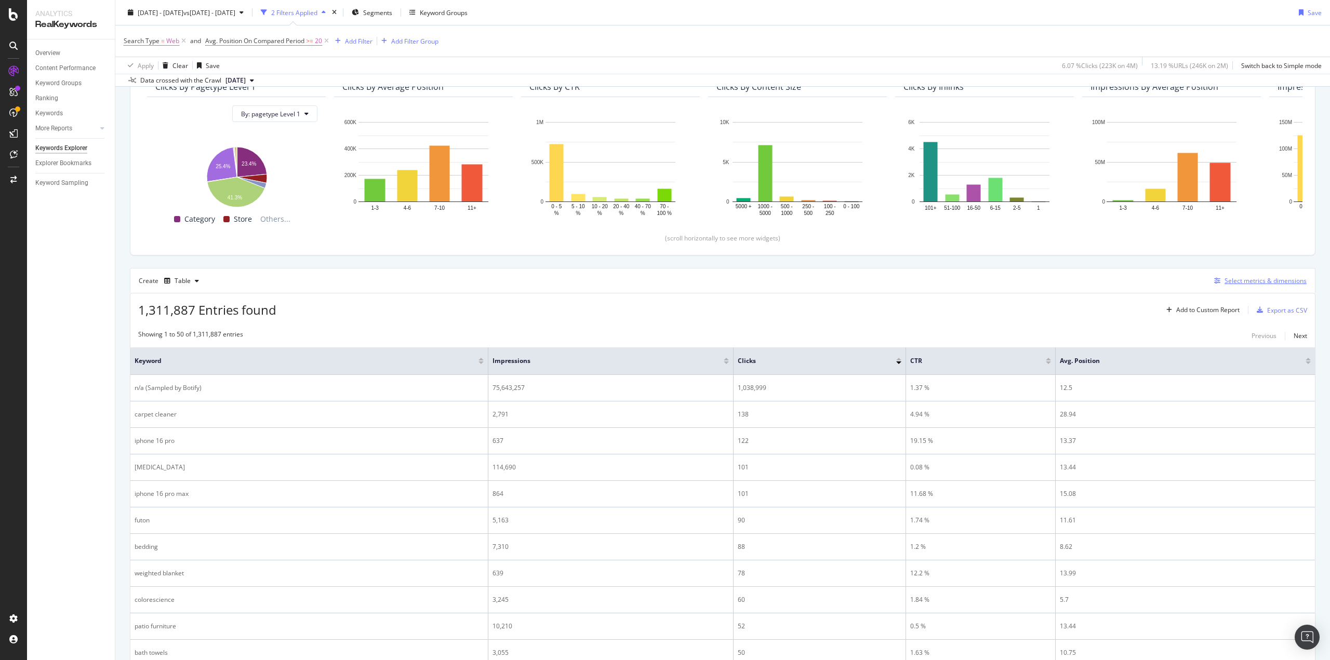
click at [1225, 283] on div "Select metrics & dimensions" at bounding box center [1266, 280] width 82 height 9
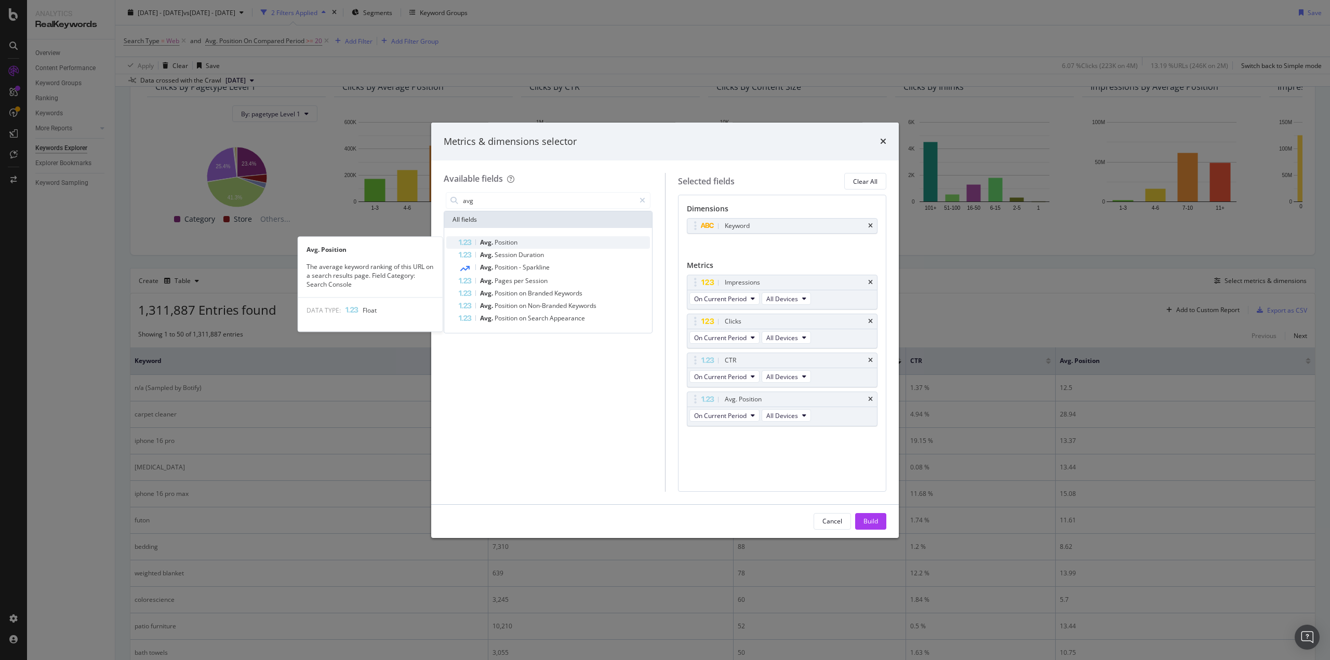
type input "avg"
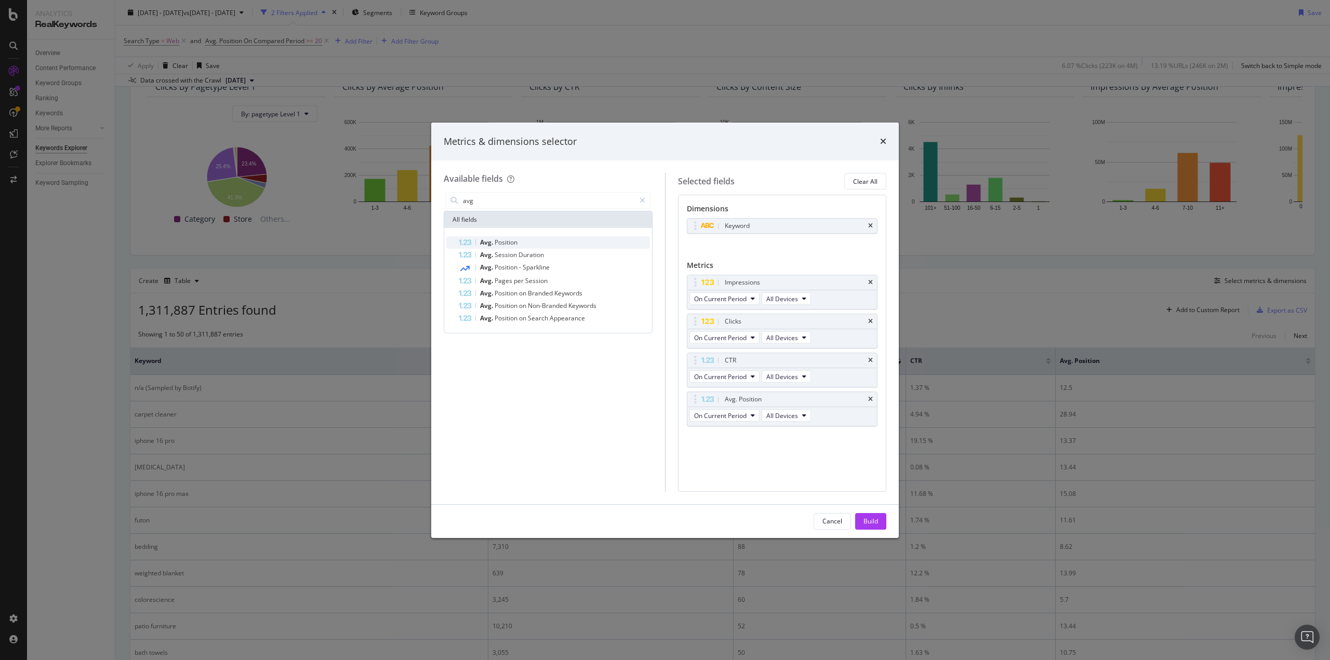
click at [521, 244] on div "Avg. Position" at bounding box center [554, 242] width 191 height 12
click at [872, 517] on div "Build" at bounding box center [870, 521] width 15 height 9
